Goal: Task Accomplishment & Management: Manage account settings

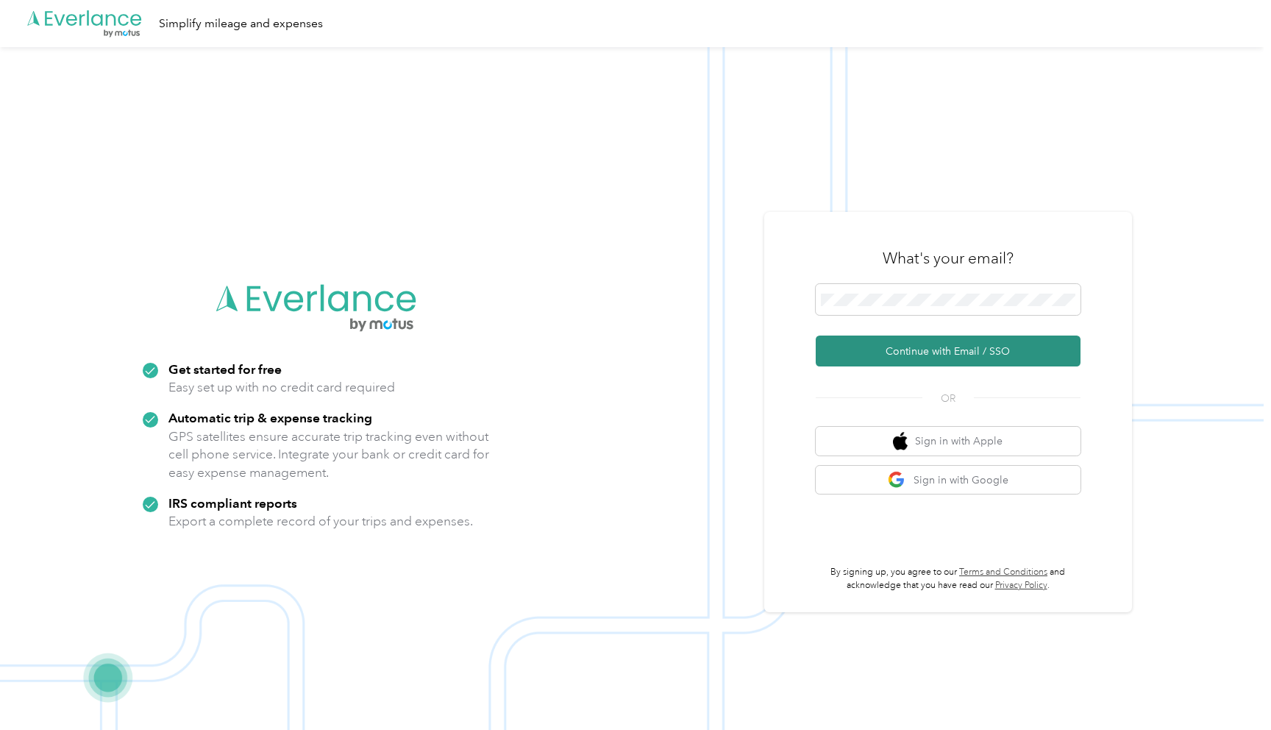
click at [930, 354] on button "Continue with Email / SSO" at bounding box center [948, 350] width 265 height 31
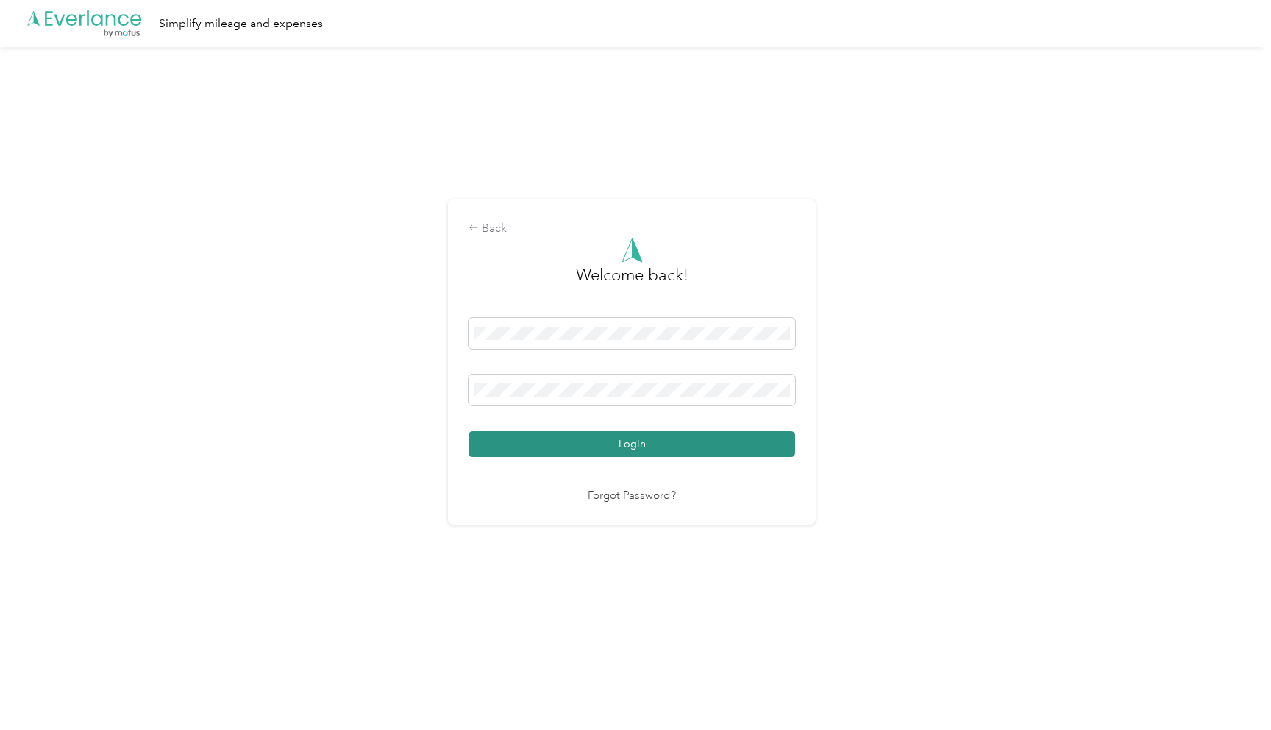
click at [640, 449] on button "Login" at bounding box center [631, 444] width 327 height 26
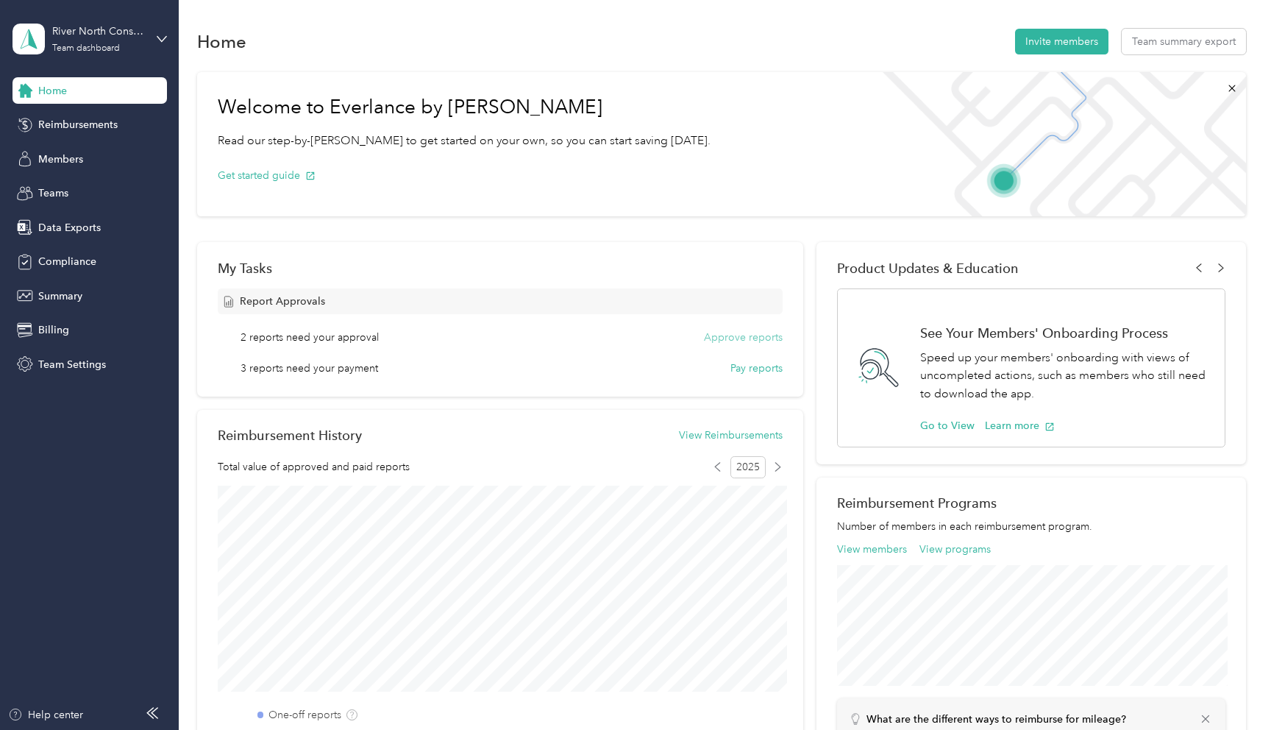
click at [740, 339] on button "Approve reports" at bounding box center [743, 336] width 79 height 15
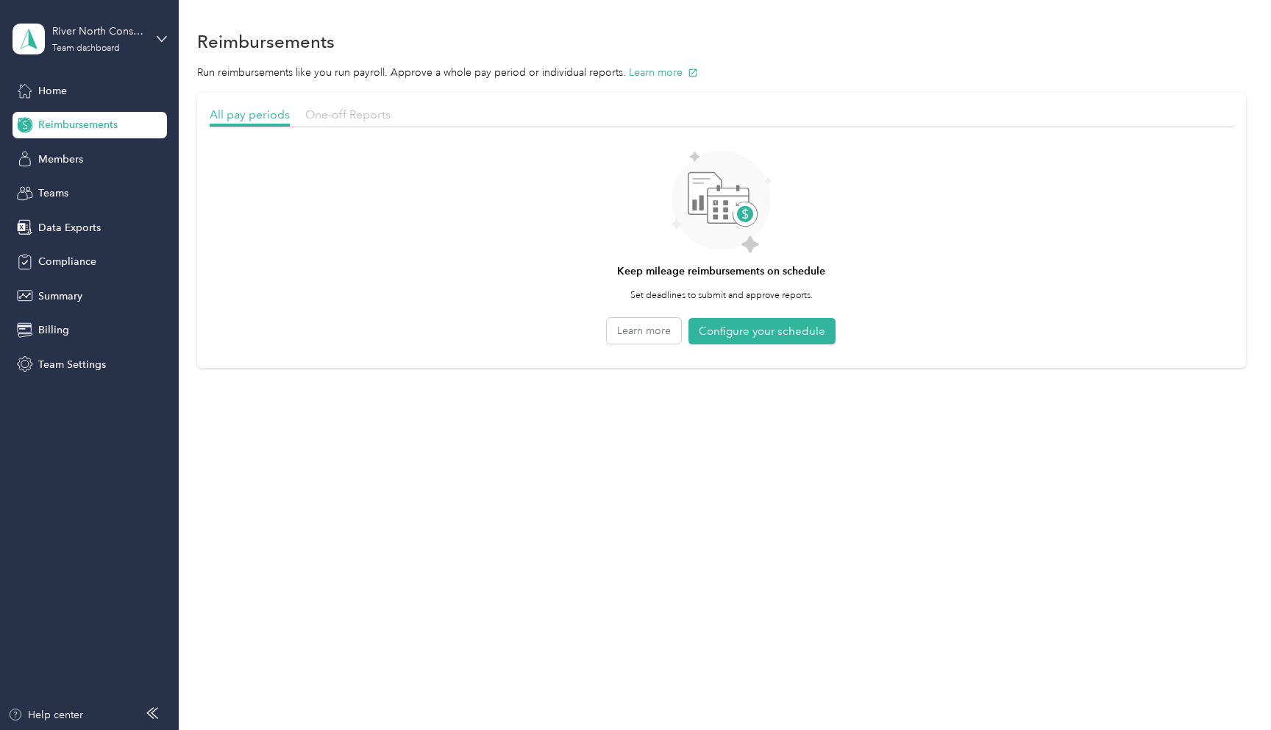
click at [339, 117] on span "One-off Reports" at bounding box center [347, 114] width 85 height 14
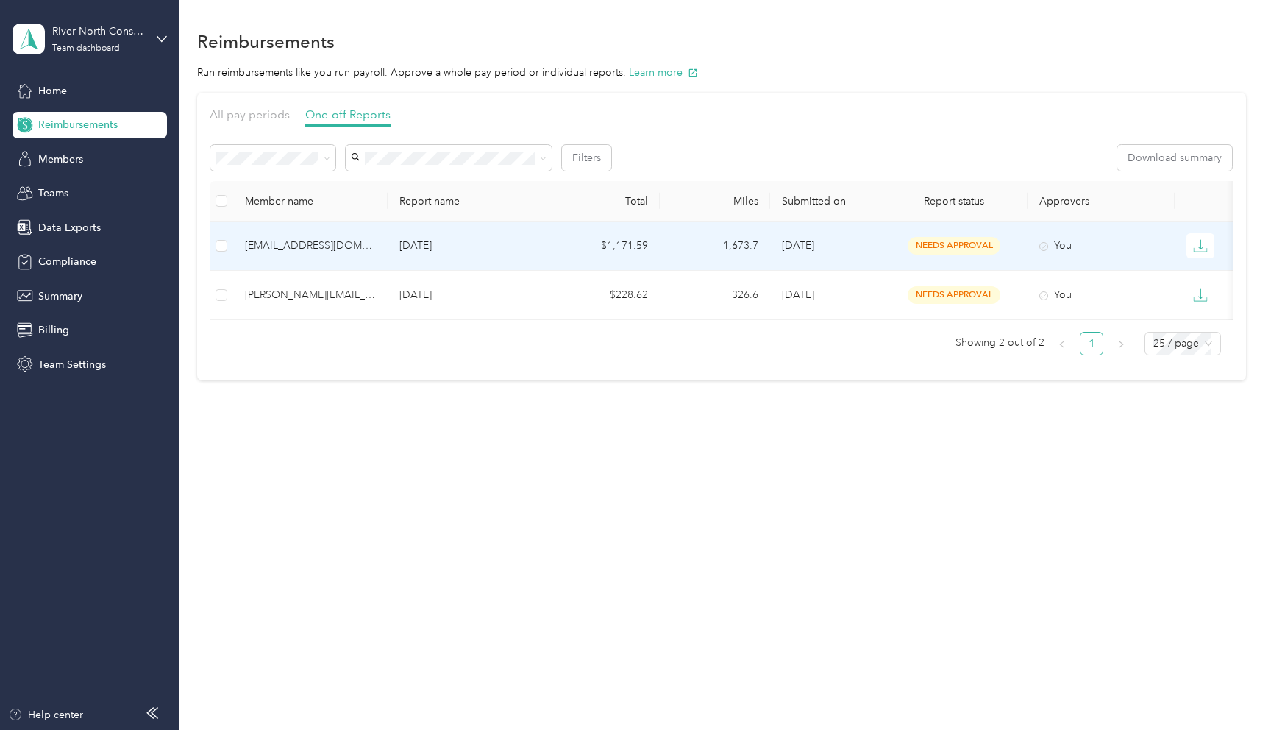
click at [705, 248] on td "1,673.7" at bounding box center [715, 245] width 110 height 49
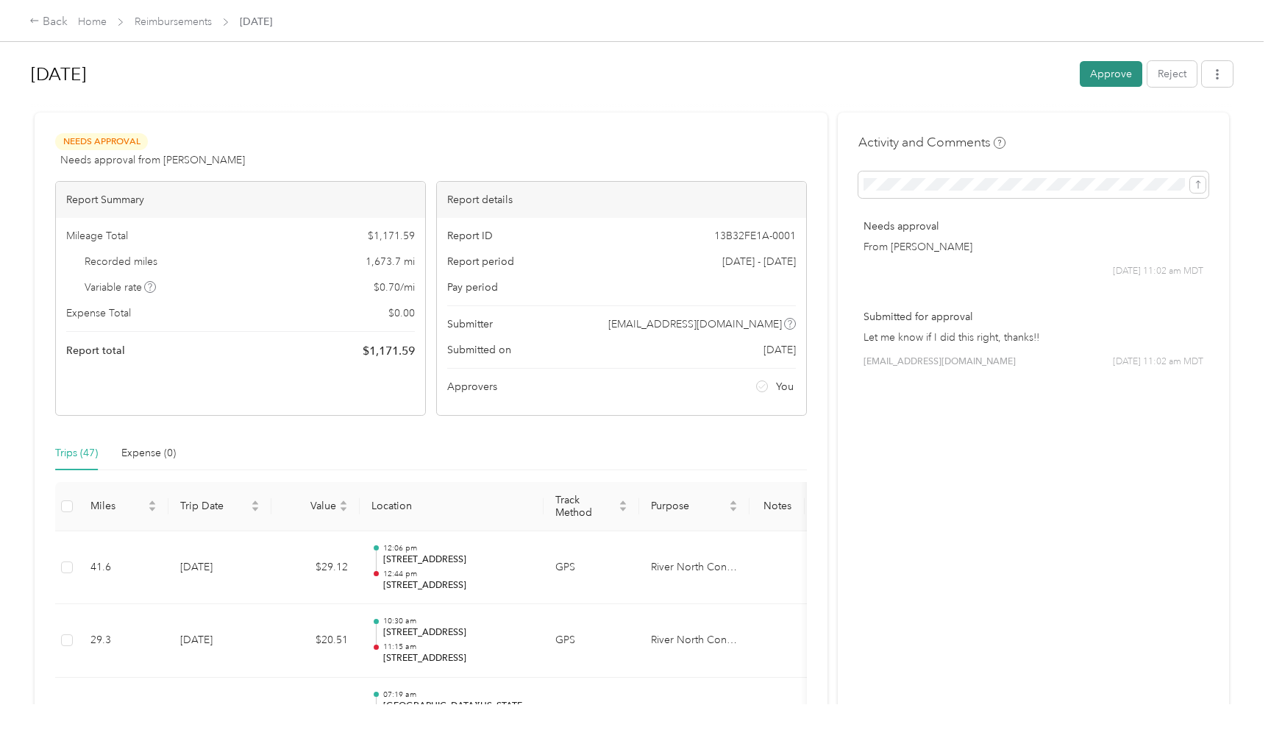
click at [1124, 73] on button "Approve" at bounding box center [1111, 74] width 63 height 26
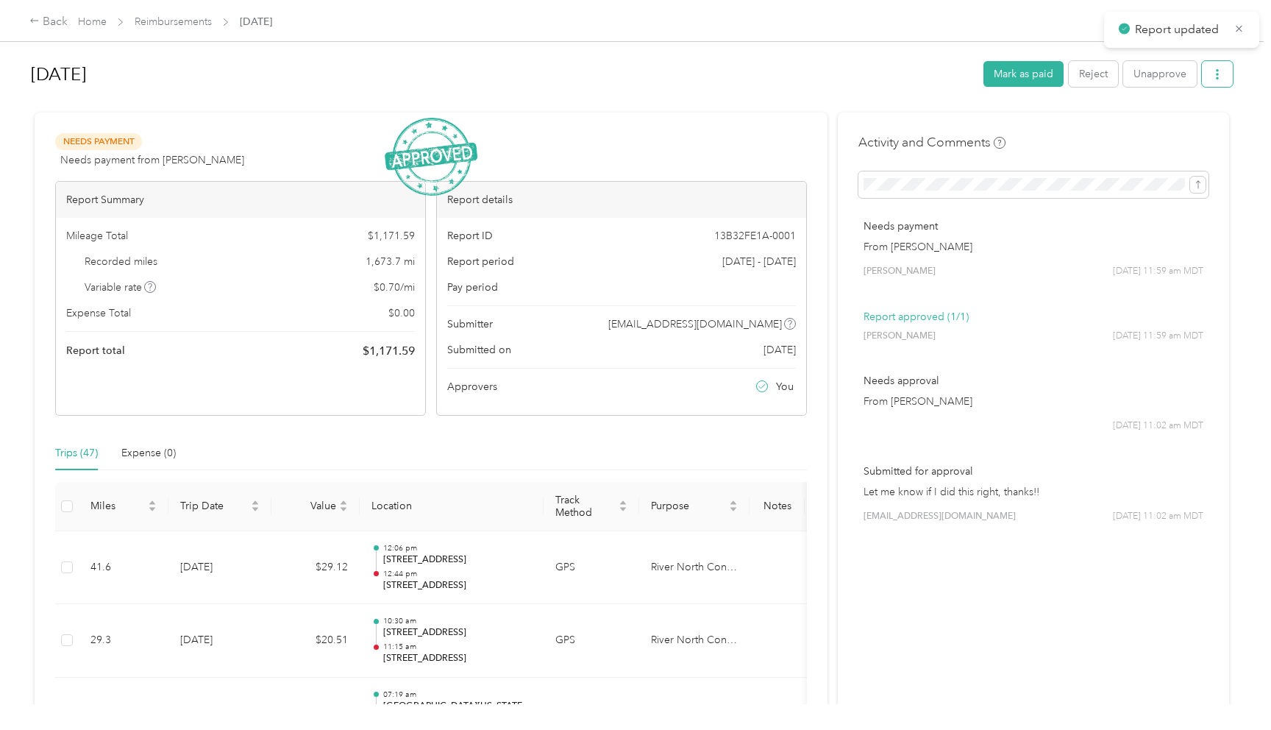
click at [1225, 82] on button "button" at bounding box center [1217, 74] width 31 height 26
click at [1185, 119] on li "Download" at bounding box center [1187, 128] width 108 height 26
click at [1180, 129] on span "Download" at bounding box center [1182, 127] width 49 height 15
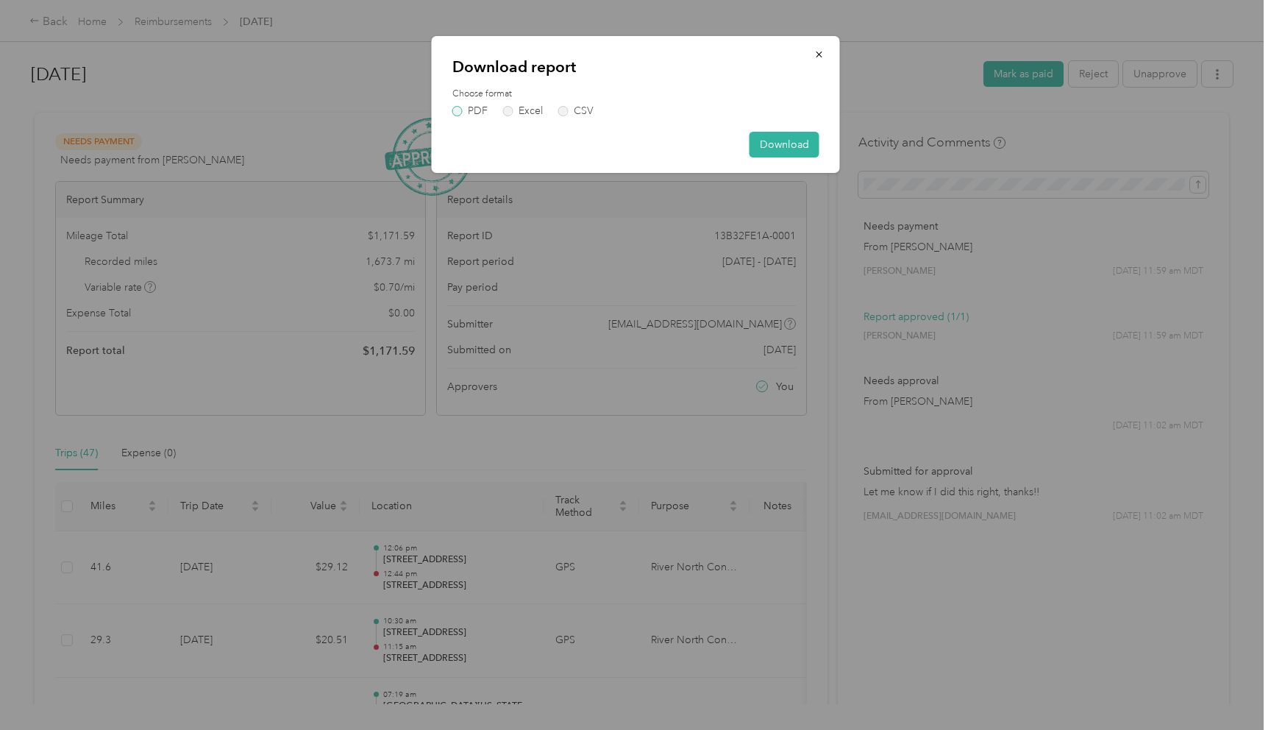
click at [466, 110] on label "PDF" at bounding box center [469, 111] width 35 height 10
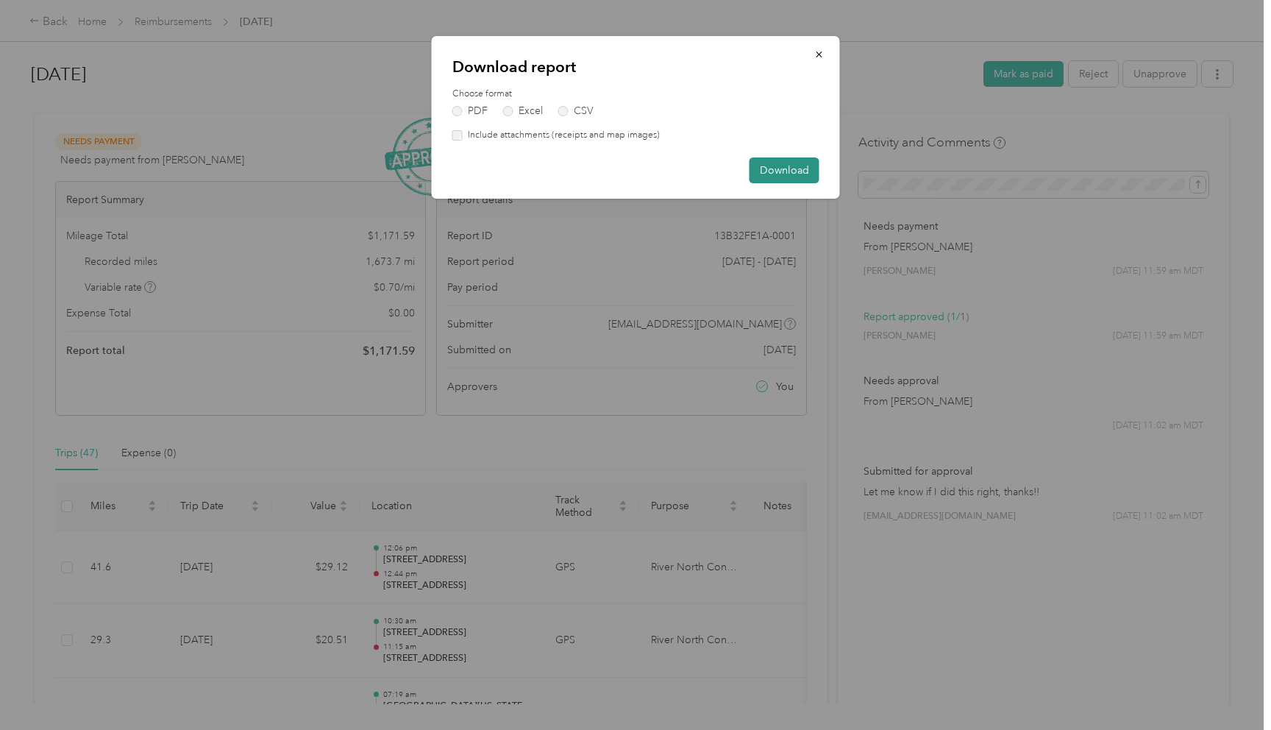
click at [790, 171] on button "Download" at bounding box center [784, 170] width 70 height 26
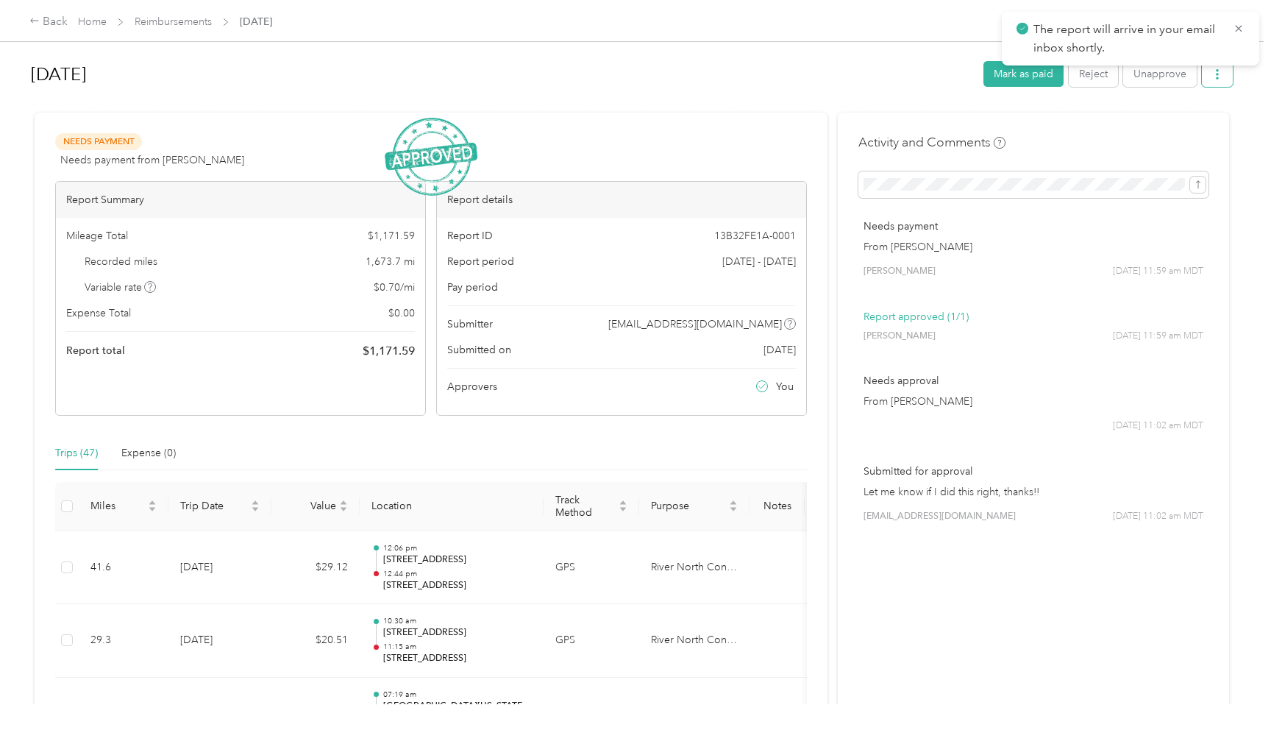
click at [1221, 83] on button "button" at bounding box center [1217, 74] width 31 height 26
click at [1153, 132] on div "Download" at bounding box center [1187, 127] width 88 height 15
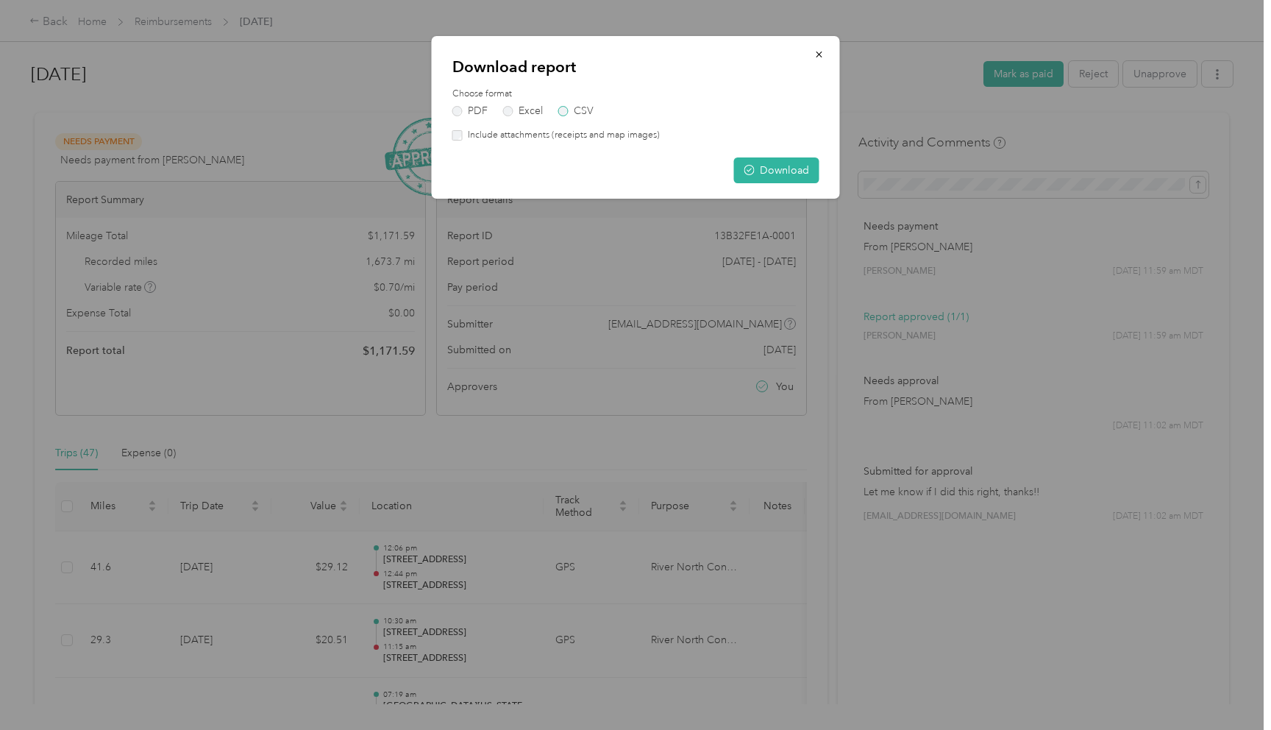
click at [579, 111] on label "CSV" at bounding box center [575, 111] width 35 height 10
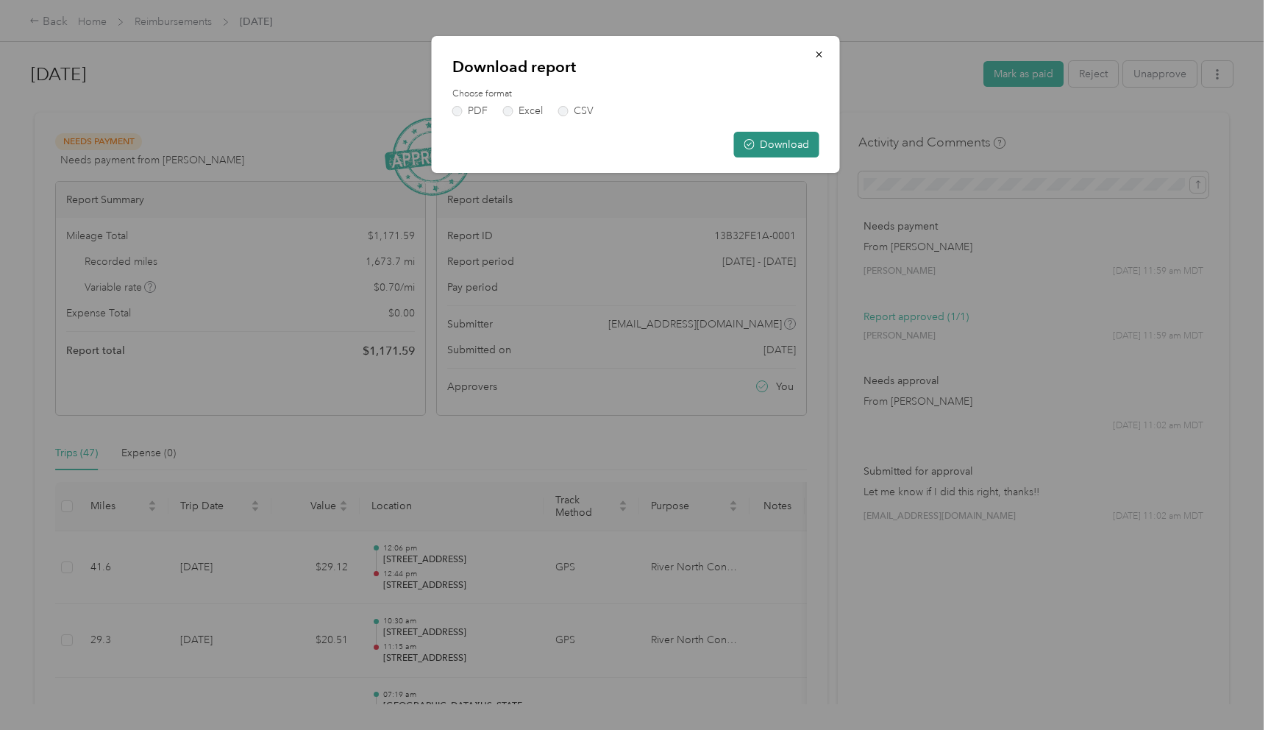
click at [785, 147] on button "Download" at bounding box center [776, 145] width 85 height 26
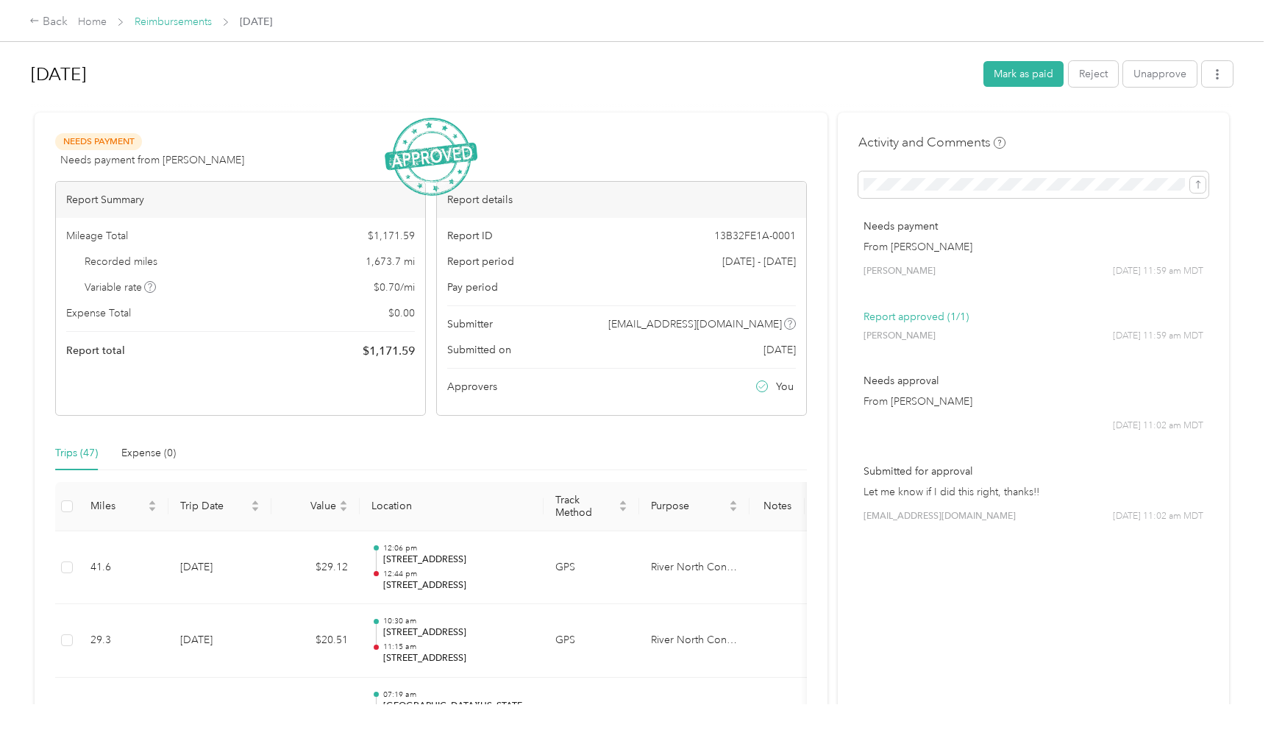
click at [157, 21] on link "Reimbursements" at bounding box center [173, 21] width 77 height 13
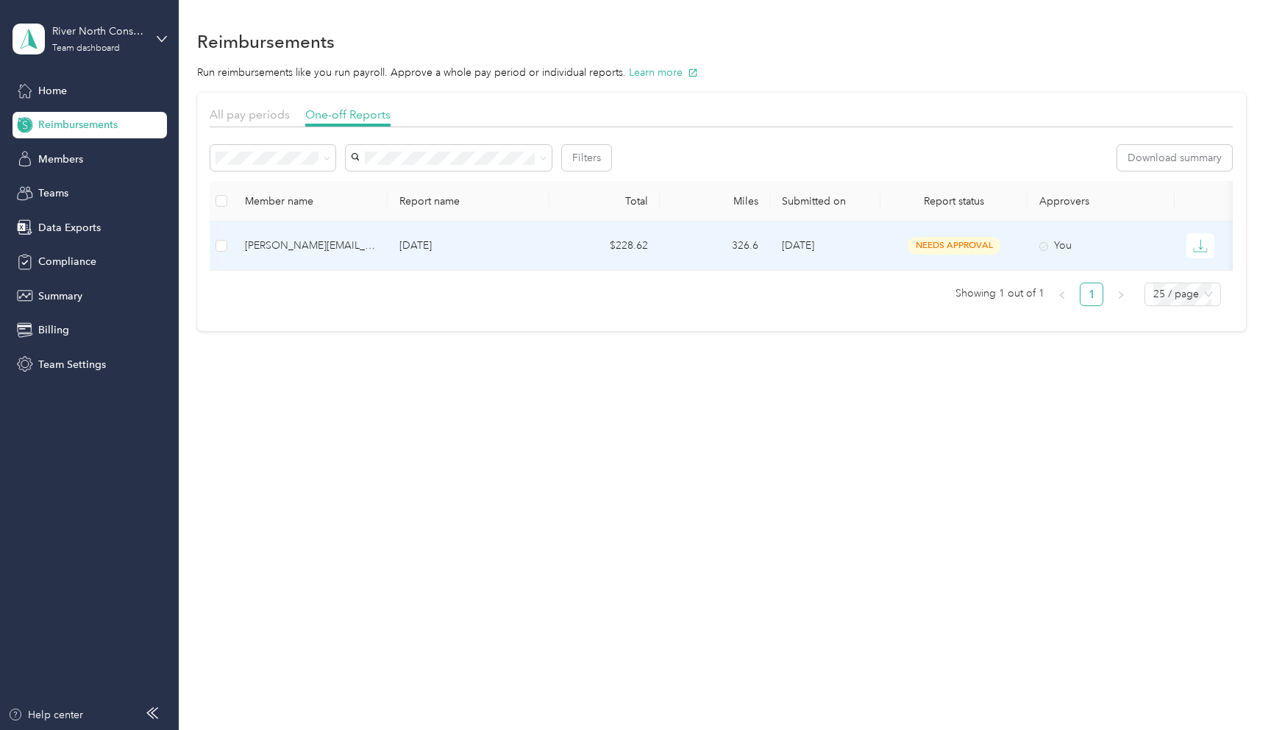
click at [935, 243] on span "needs approval" at bounding box center [953, 245] width 93 height 17
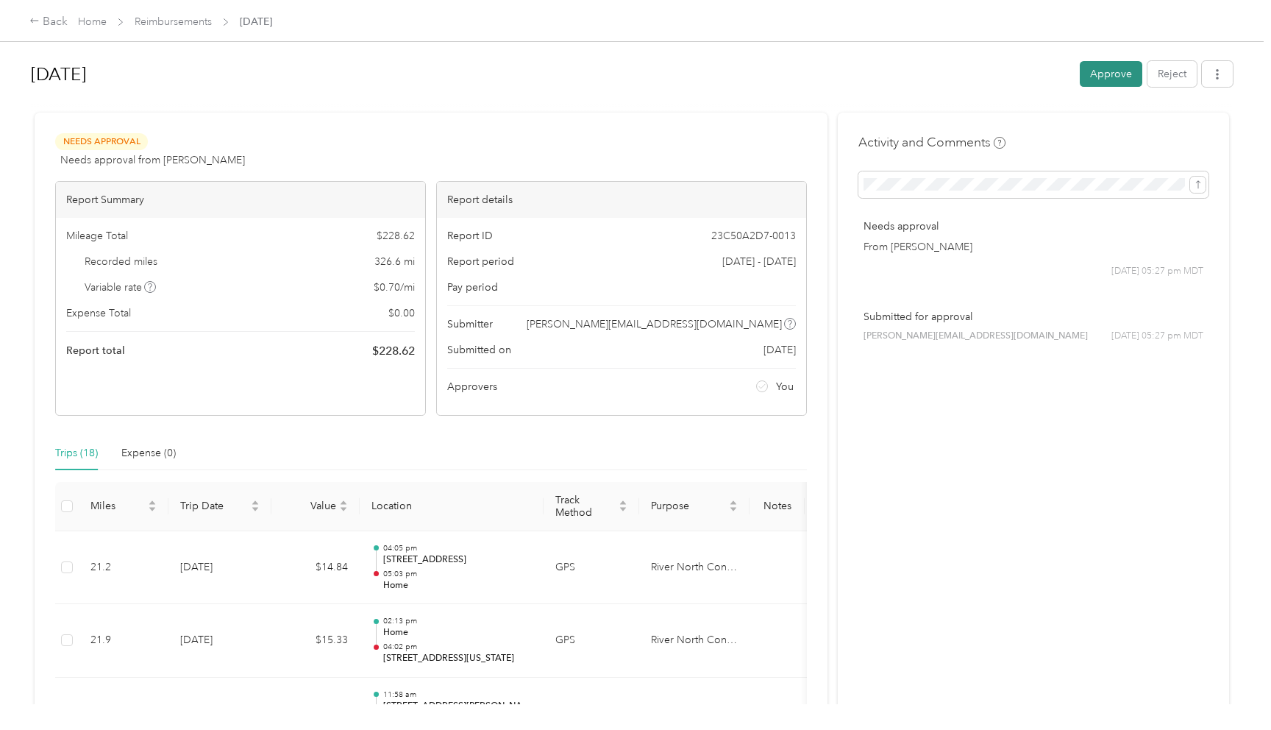
click at [1111, 70] on button "Approve" at bounding box center [1111, 74] width 63 height 26
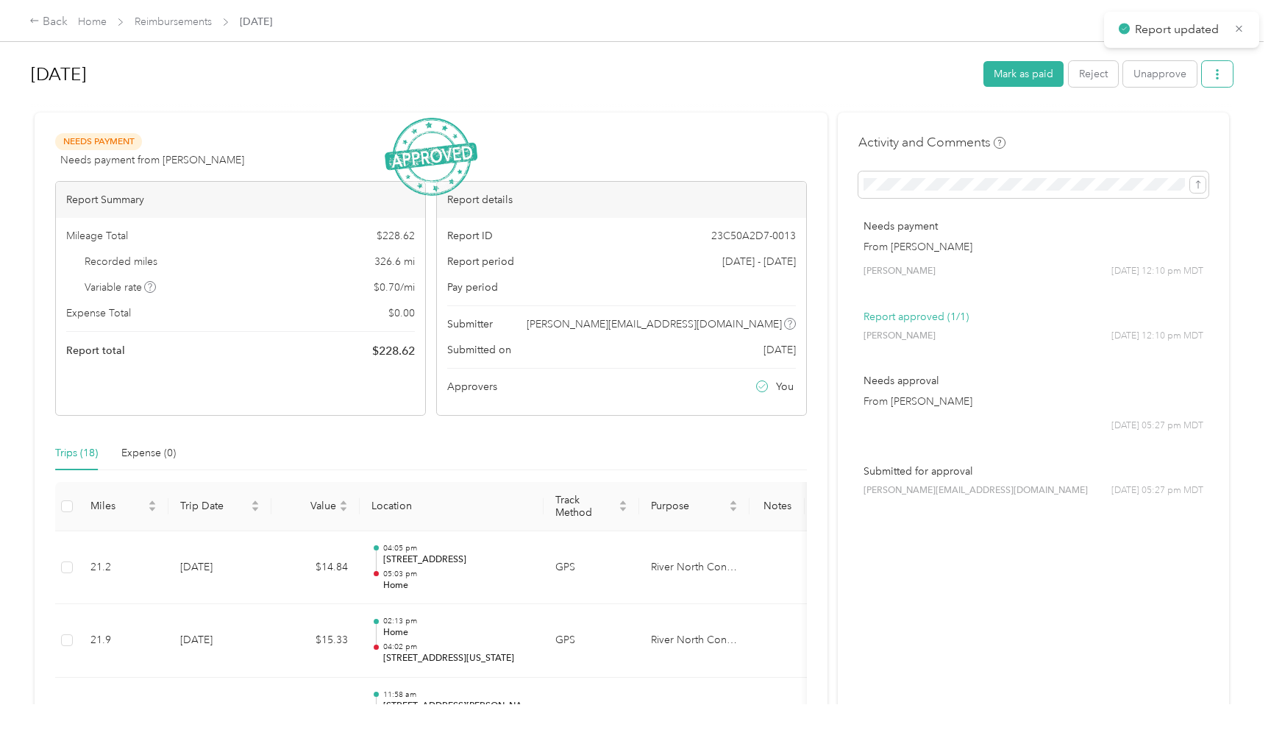
click at [1219, 78] on icon "button" at bounding box center [1217, 74] width 3 height 10
click at [1183, 128] on span "Download" at bounding box center [1182, 127] width 49 height 15
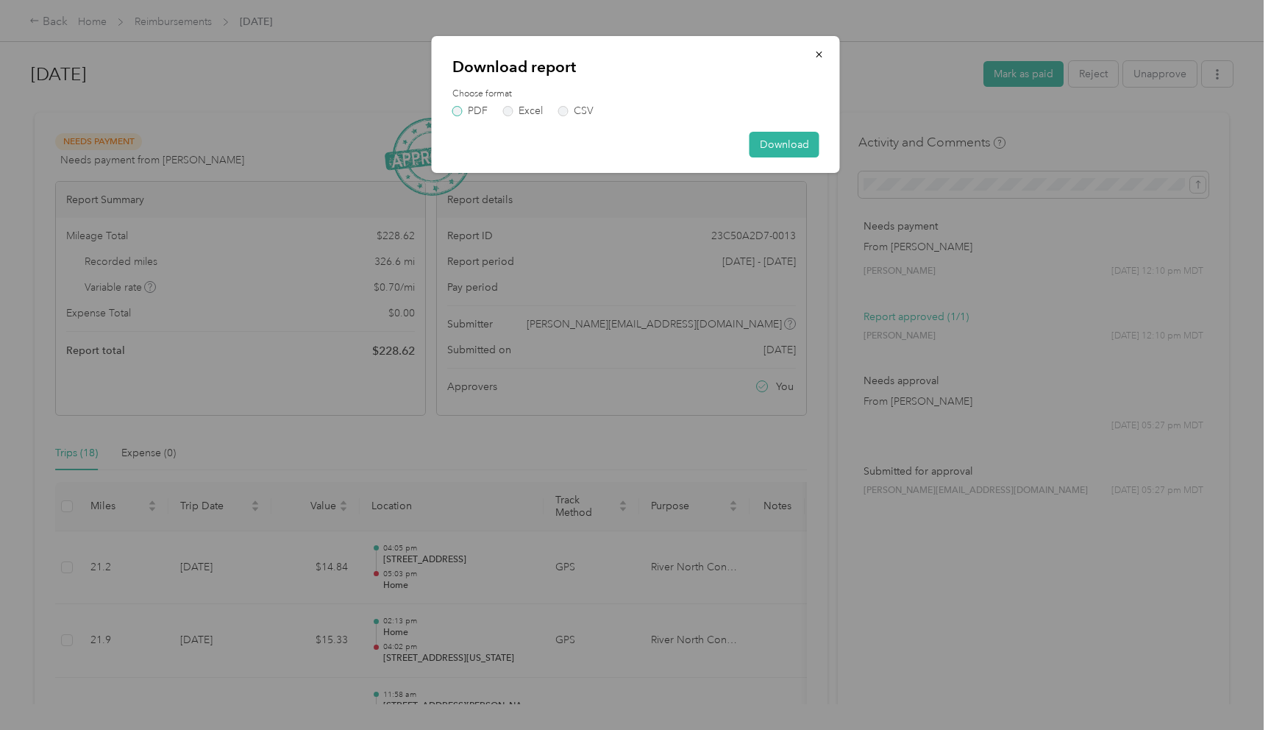
click at [458, 111] on label "PDF" at bounding box center [469, 111] width 35 height 10
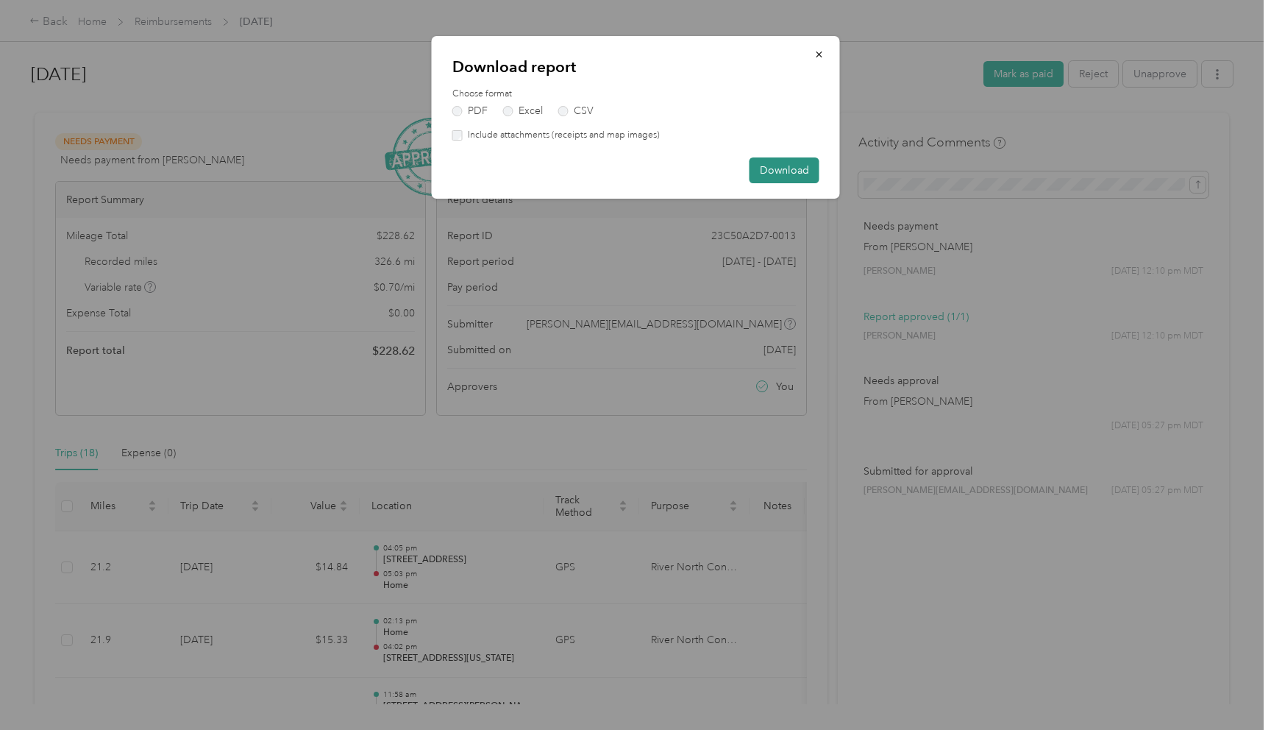
click at [799, 165] on button "Download" at bounding box center [784, 170] width 70 height 26
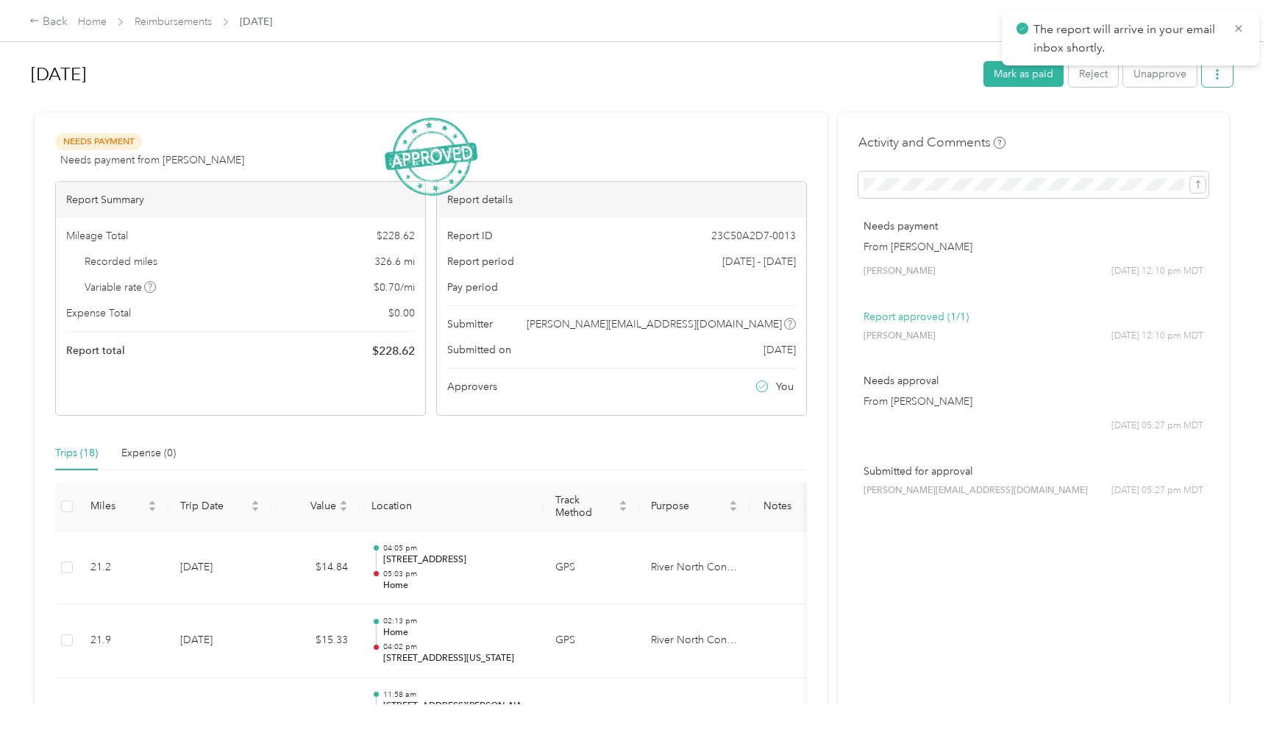
click at [1221, 82] on button "button" at bounding box center [1217, 74] width 31 height 26
click at [1189, 132] on span "Download" at bounding box center [1182, 127] width 49 height 15
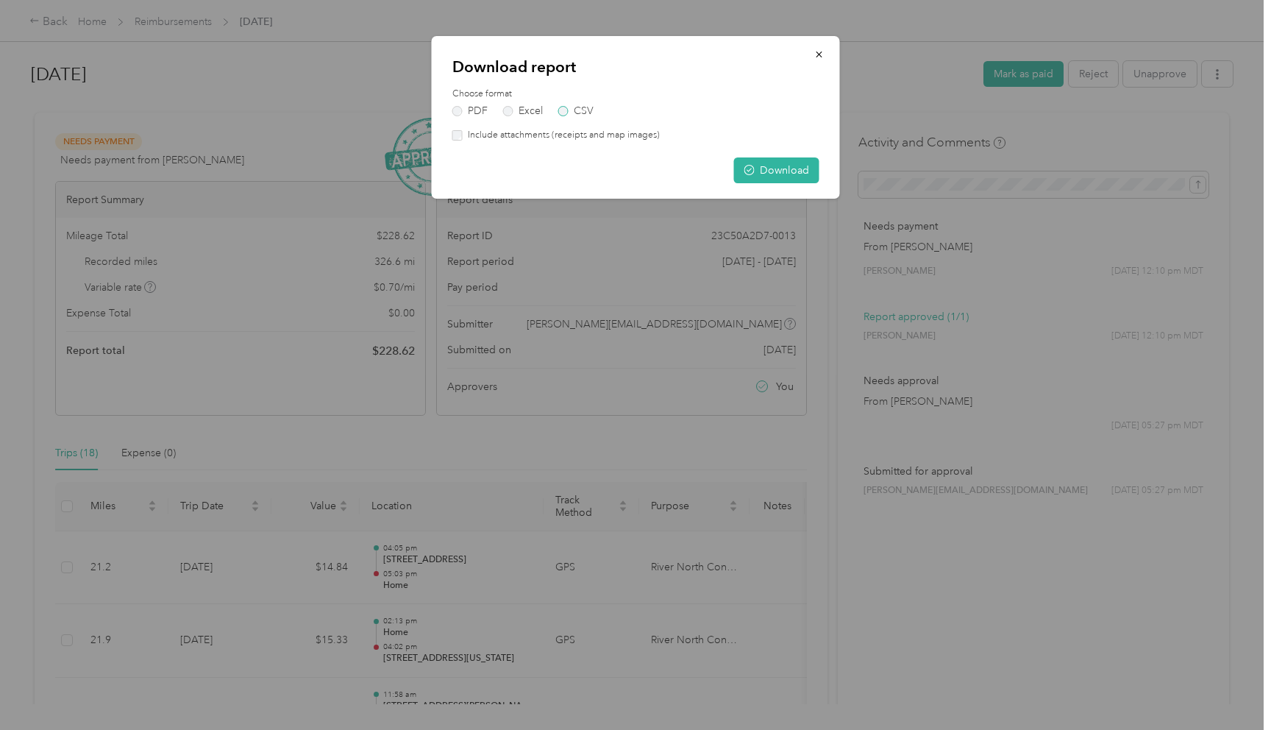
click at [564, 109] on label "CSV" at bounding box center [575, 111] width 35 height 10
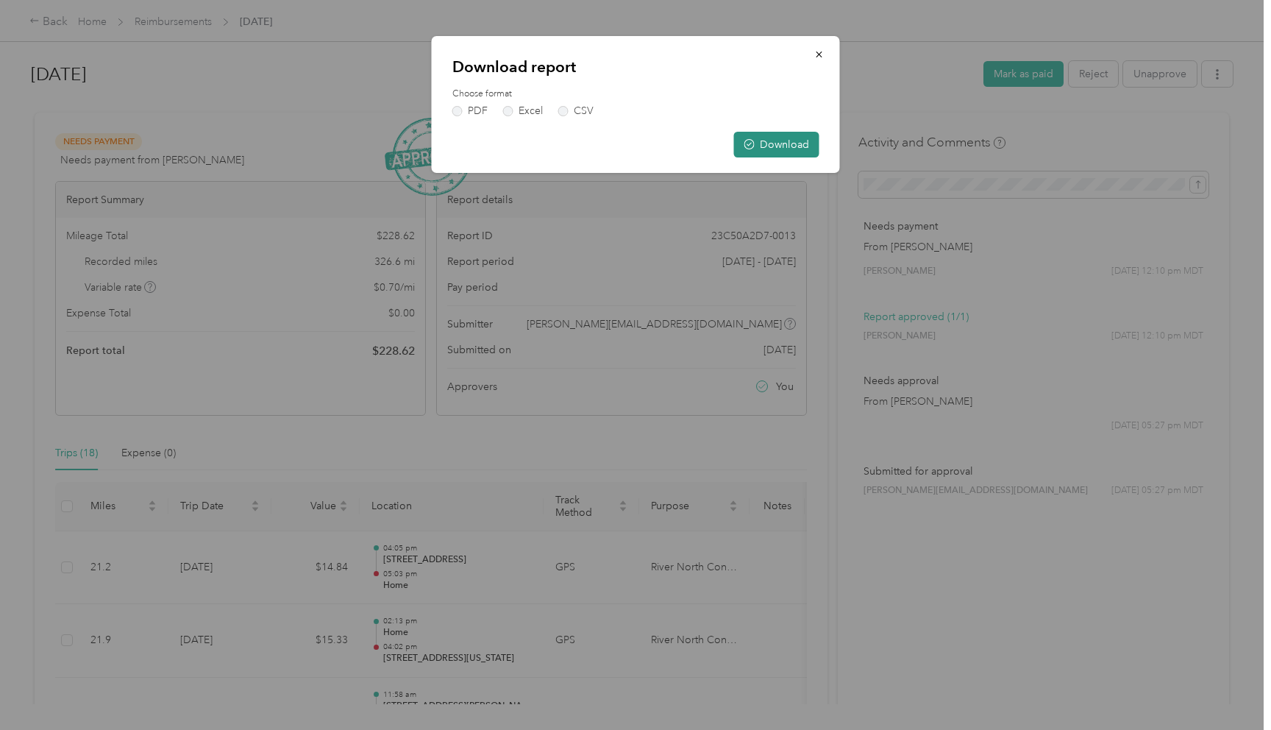
click at [763, 149] on button "Download" at bounding box center [776, 145] width 85 height 26
